Goal: Transaction & Acquisition: Obtain resource

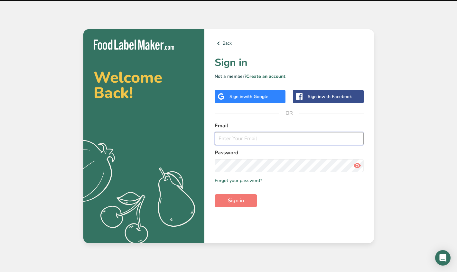
type input "[PERSON_NAME][EMAIL_ADDRESS][DOMAIN_NAME]"
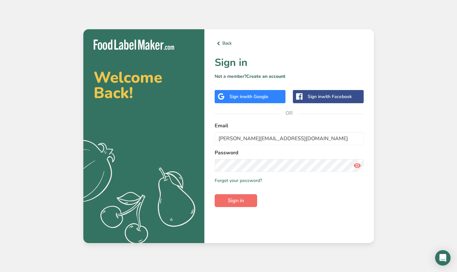
click at [251, 198] on button "Sign in" at bounding box center [236, 200] width 42 height 13
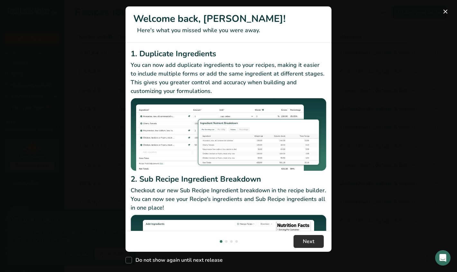
click at [314, 240] on span "Next" at bounding box center [309, 242] width 12 height 8
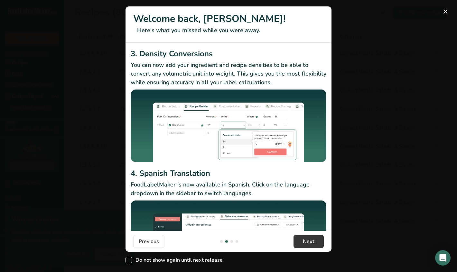
drag, startPoint x: 128, startPoint y: 260, endPoint x: 136, endPoint y: 261, distance: 7.1
click at [128, 260] on span "New Features" at bounding box center [129, 260] width 6 height 6
click at [128, 260] on input "Do not show again until next release" at bounding box center [128, 261] width 4 height 4
checkbox input "true"
drag, startPoint x: 448, startPoint y: 10, endPoint x: 443, endPoint y: 26, distance: 16.6
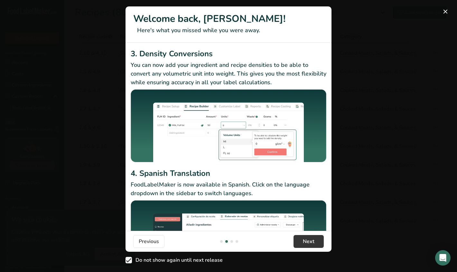
click at [448, 10] on button "New Features" at bounding box center [445, 11] width 10 height 10
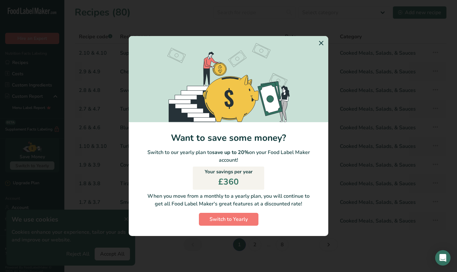
click at [324, 42] on icon "Switch to Yearly Modal" at bounding box center [321, 43] width 8 height 12
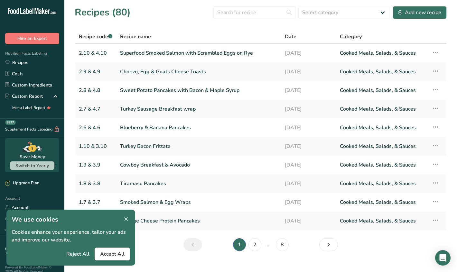
click at [126, 217] on icon at bounding box center [126, 219] width 6 height 9
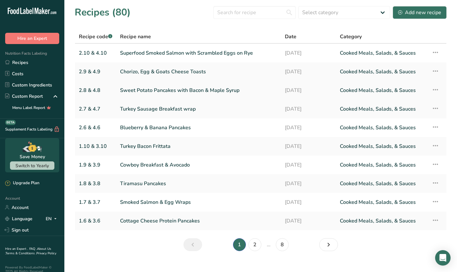
click at [155, 96] on link "Sweet Potato Pancakes with Bacon & Maple Syrup" at bounding box center [198, 91] width 157 height 14
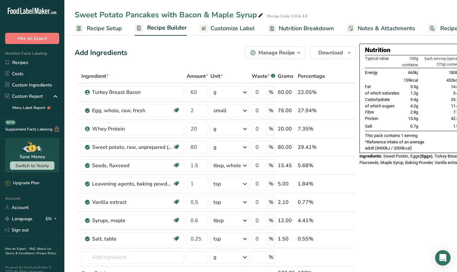
drag, startPoint x: 344, startPoint y: 55, endPoint x: 344, endPoint y: 71, distance: 16.1
click at [344, 55] on button "Download" at bounding box center [332, 52] width 45 height 13
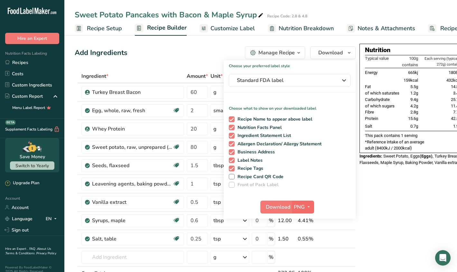
click at [298, 210] on span "PNG" at bounding box center [299, 207] width 11 height 8
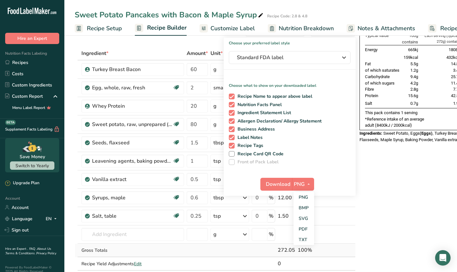
scroll to position [25, 0]
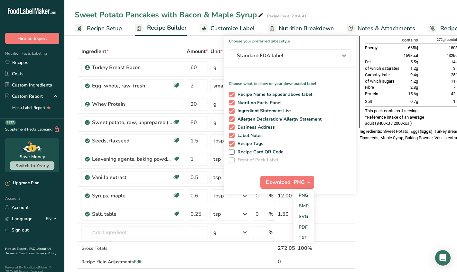
click at [400, 188] on div "Nutrition Typical value 100g contains Each serving (typically 272g) contains % …" at bounding box center [434, 253] width 149 height 468
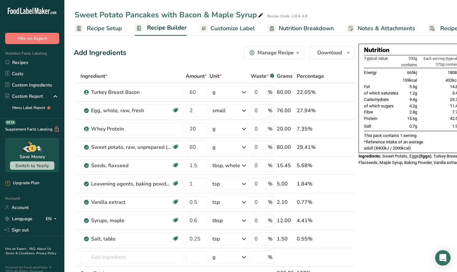
scroll to position [0, 0]
click at [57, 94] on icon at bounding box center [56, 97] width 8 height 12
click at [236, 28] on span "Customize Label" at bounding box center [233, 28] width 44 height 9
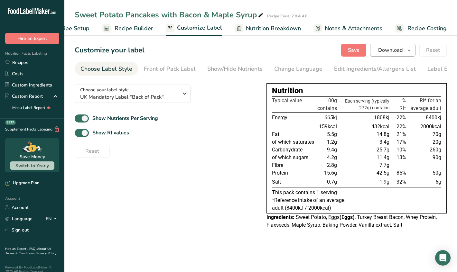
click at [401, 51] on span "Download" at bounding box center [390, 50] width 24 height 8
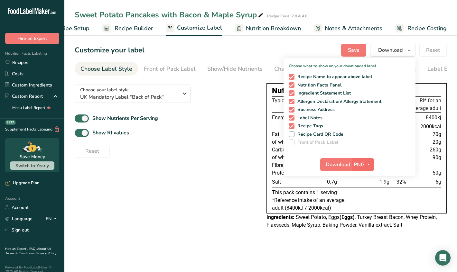
click at [360, 163] on span "PNG" at bounding box center [359, 165] width 11 height 8
click at [366, 209] on link "PDF" at bounding box center [363, 209] width 21 height 11
click at [351, 166] on span "Download" at bounding box center [338, 165] width 24 height 8
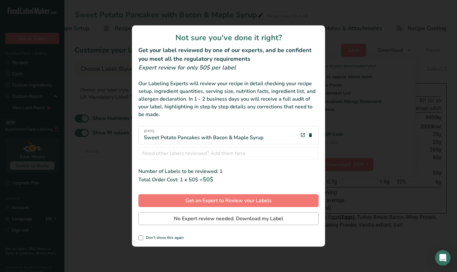
click at [224, 220] on span "No Expert review needed. Download my Label" at bounding box center [228, 219] width 109 height 8
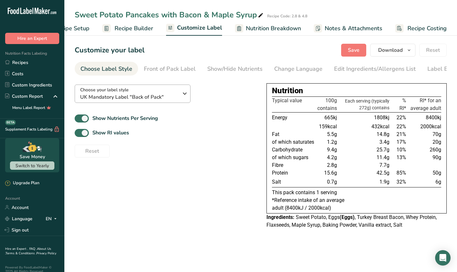
click at [184, 95] on icon "button" at bounding box center [185, 94] width 8 height 12
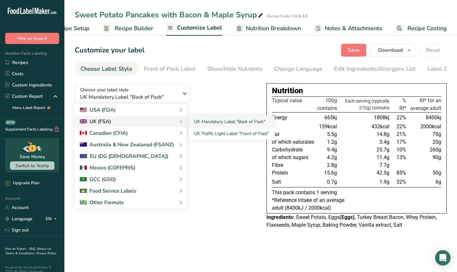
click at [173, 122] on div "UK (FSA)" at bounding box center [131, 122] width 102 height 8
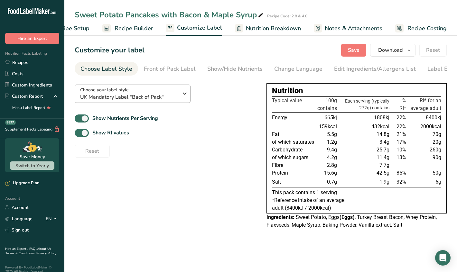
click at [184, 99] on icon "button" at bounding box center [185, 94] width 8 height 12
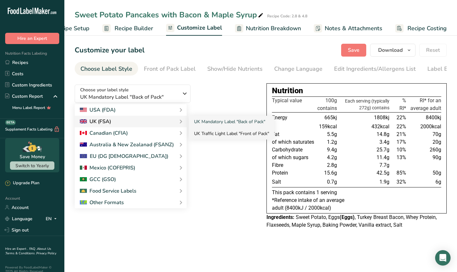
click at [212, 131] on link "UK Traffic Light Label "Front of Pack"" at bounding box center [231, 134] width 85 height 12
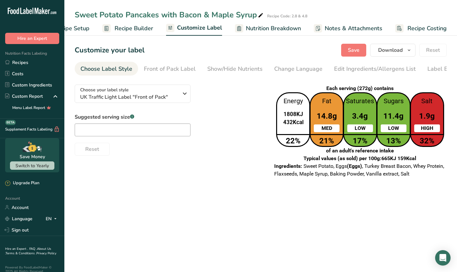
scroll to position [0, 0]
click at [151, 129] on input "text" at bounding box center [133, 130] width 116 height 13
click at [187, 96] on icon "button" at bounding box center [185, 94] width 8 height 12
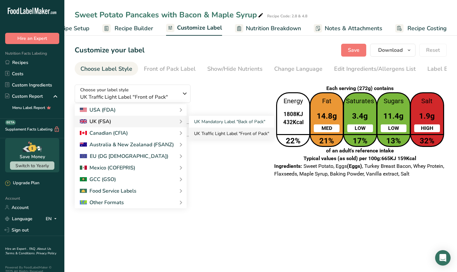
click at [228, 136] on link "UK Traffic Light Label "Front of Pack"" at bounding box center [231, 134] width 85 height 12
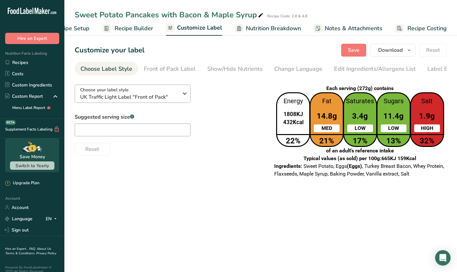
click at [186, 96] on icon "button" at bounding box center [185, 94] width 8 height 12
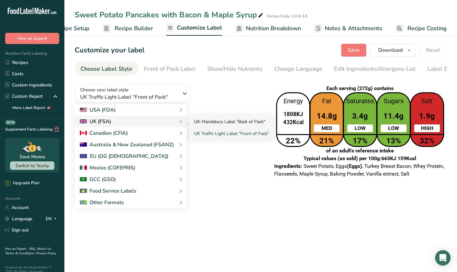
click at [231, 126] on link "UK Mandatory Label "Back of Pack"" at bounding box center [231, 122] width 85 height 12
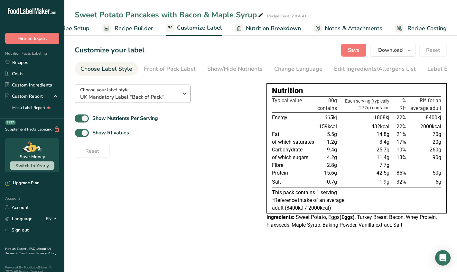
click at [183, 96] on icon "button" at bounding box center [185, 94] width 8 height 12
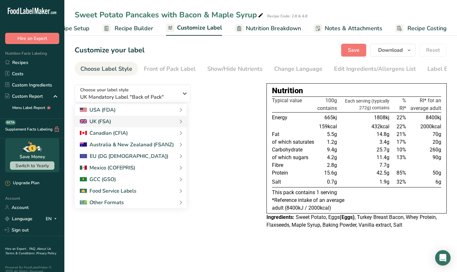
click at [227, 99] on div "Choose your label style UK Mandatory Label "Back of Pack" USA (FDA) Standard FD…" at bounding box center [166, 119] width 182 height 78
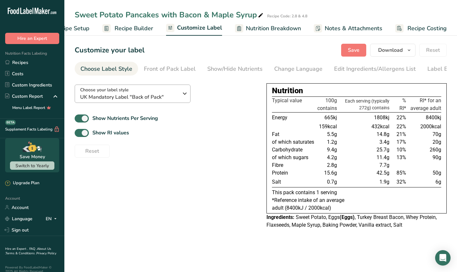
click at [173, 96] on span "UK Mandatory Label "Back of Pack"" at bounding box center [129, 97] width 98 height 8
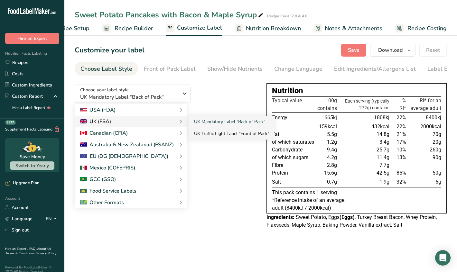
click at [231, 135] on link "UK Traffic Light Label "Front of Pack"" at bounding box center [231, 134] width 85 height 12
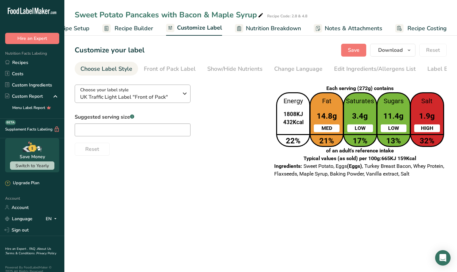
click at [184, 97] on icon "button" at bounding box center [185, 94] width 8 height 12
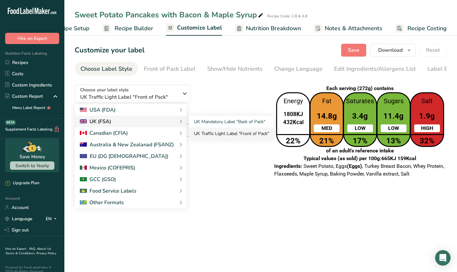
click at [239, 140] on link "UK Traffic Light Label "Front of Pack"" at bounding box center [231, 134] width 85 height 12
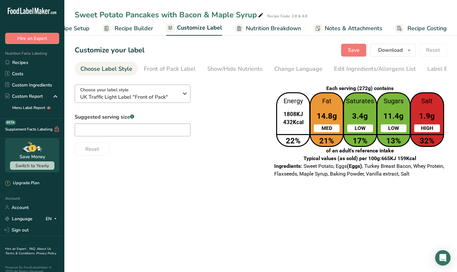
click at [174, 101] on span "UK Traffic Light Label "Front of Pack"" at bounding box center [129, 97] width 98 height 8
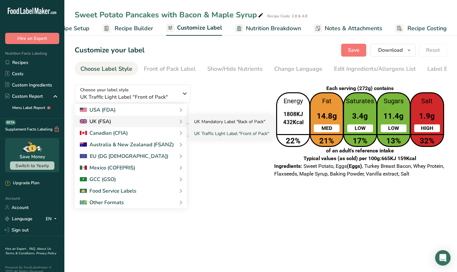
click at [216, 124] on link "UK Mandatory Label "Back of Pack"" at bounding box center [231, 122] width 85 height 12
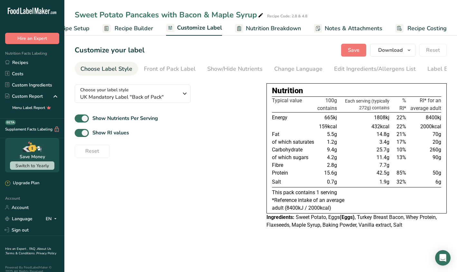
click at [221, 115] on div "Show Nutrients Per Serving" at bounding box center [166, 118] width 182 height 11
click at [253, 95] on div "Choose your label style UK Mandatory Label "Back of Pack" USA (FDA) Standard FD…" at bounding box center [166, 119] width 182 height 78
click at [401, 53] on span "Download" at bounding box center [390, 50] width 24 height 8
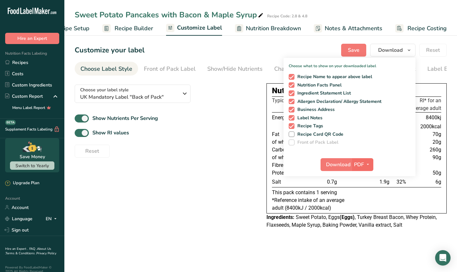
click at [365, 167] on span "button" at bounding box center [368, 165] width 8 height 8
click at [329, 166] on span "Download" at bounding box center [338, 165] width 24 height 8
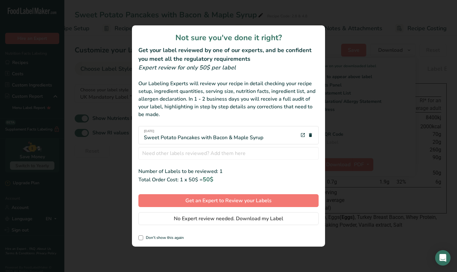
click at [384, 39] on div "review labels modal" at bounding box center [228, 136] width 457 height 272
click at [342, 23] on div "review labels modal" at bounding box center [228, 136] width 457 height 272
click at [289, 19] on div "review labels modal" at bounding box center [228, 136] width 457 height 272
click at [140, 239] on span "review labels modal" at bounding box center [140, 238] width 5 height 5
click at [140, 239] on input "Don't show this again" at bounding box center [140, 238] width 4 height 4
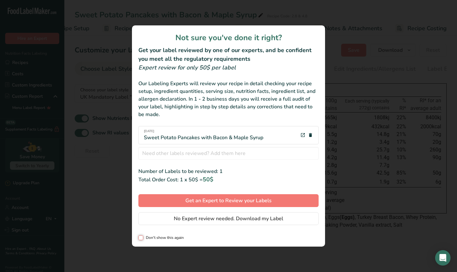
checkbox input "true"
click at [75, 185] on div "review labels modal" at bounding box center [228, 136] width 457 height 272
click at [246, 219] on span "No Expert review needed. Download my Label" at bounding box center [228, 219] width 109 height 8
